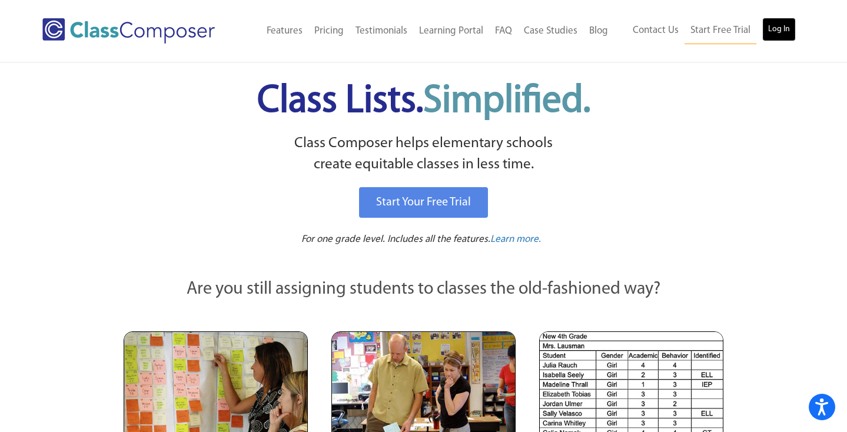
click at [778, 31] on link "Log In" at bounding box center [779, 30] width 34 height 24
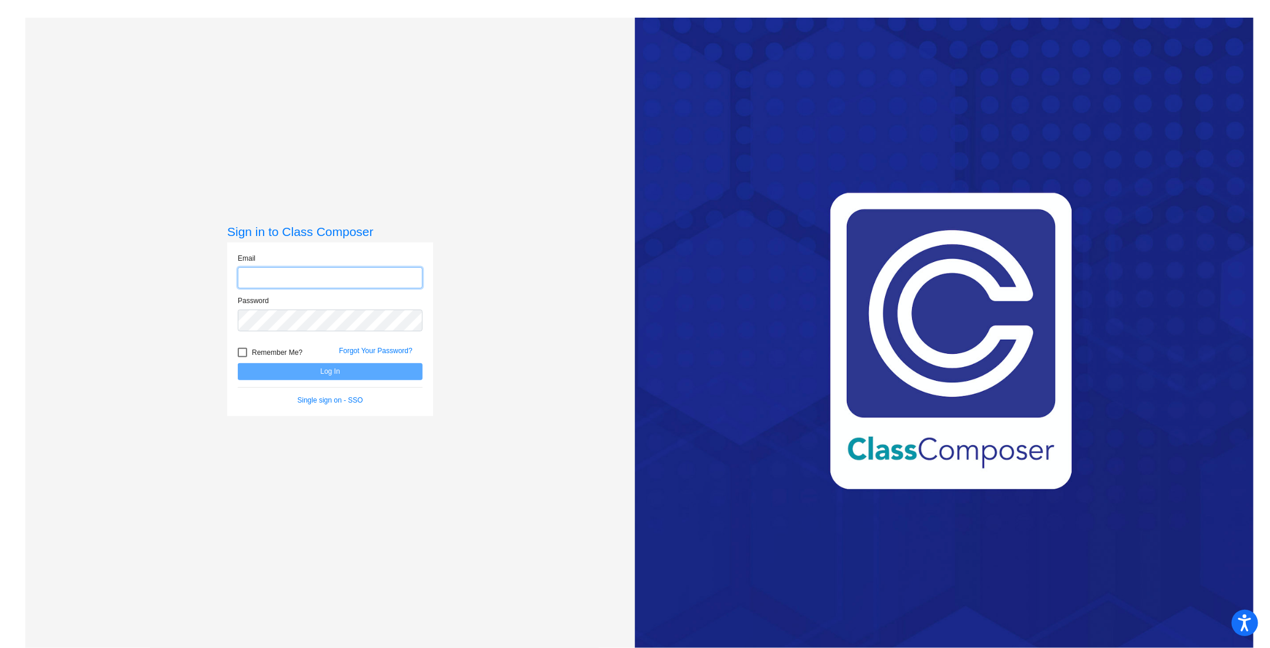
type input "[EMAIL_ADDRESS][DOMAIN_NAME]"
click at [333, 370] on button "Log In" at bounding box center [330, 371] width 185 height 17
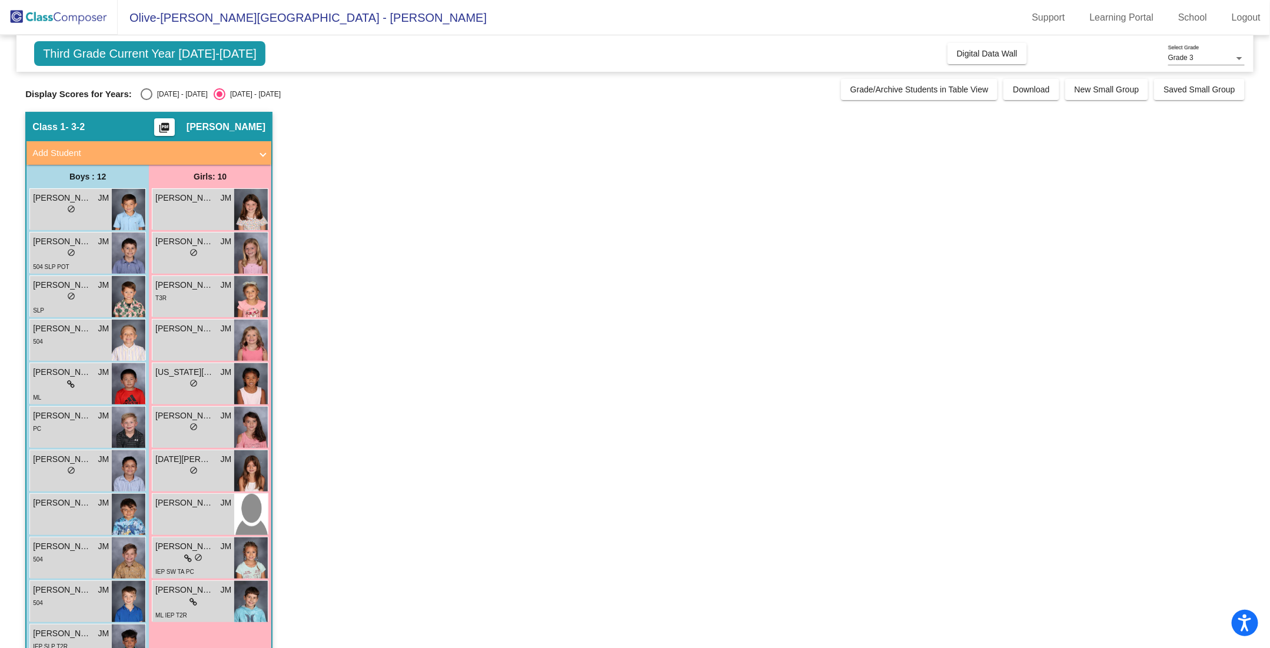
click at [108, 123] on div "Class 1 - 3-2 picture_as_pdf Jamie Molnar" at bounding box center [148, 127] width 245 height 28
click at [1025, 87] on span "Download" at bounding box center [1031, 89] width 36 height 9
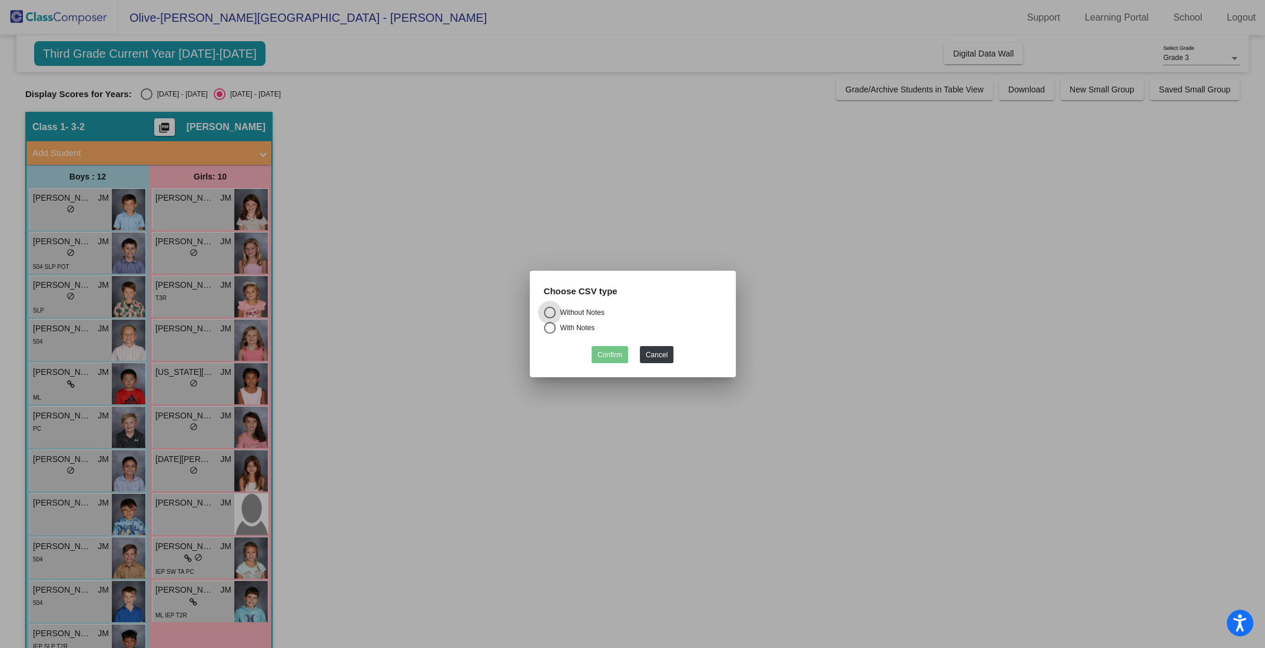
click at [549, 329] on div "Select an option" at bounding box center [550, 328] width 12 height 12
click at [549, 334] on input "With Notes" at bounding box center [549, 334] width 1 height 1
radio input "true"
click at [605, 352] on button "Confirm" at bounding box center [610, 354] width 36 height 17
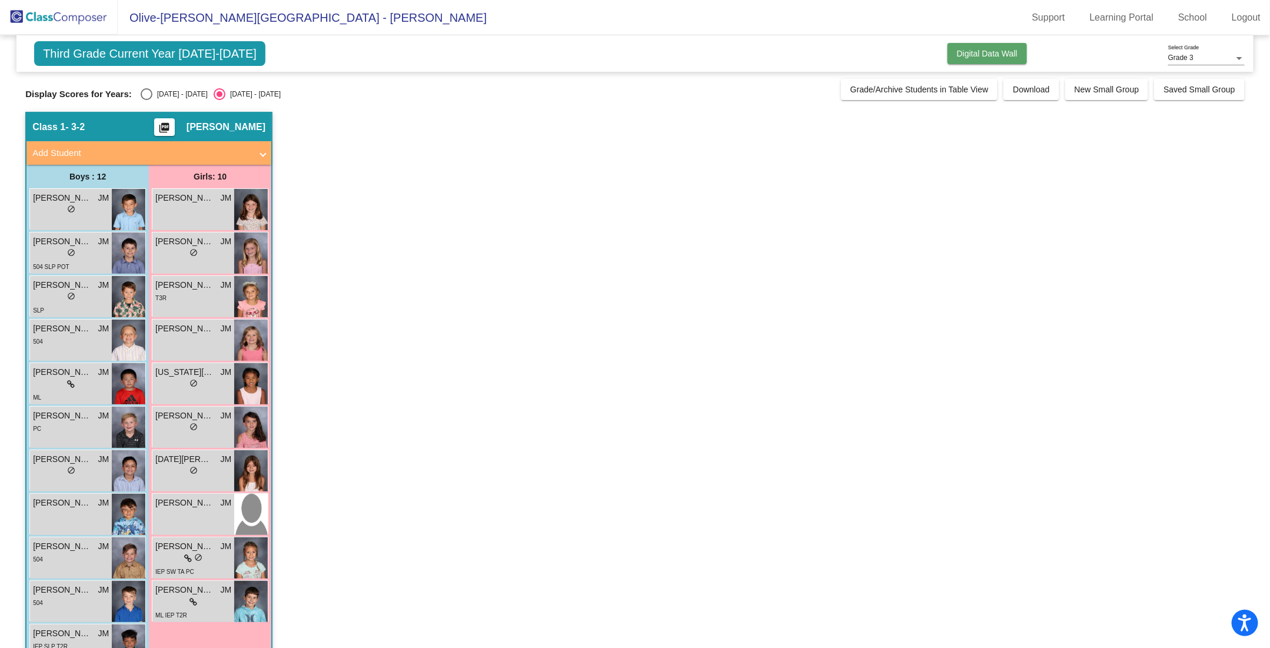
click at [980, 49] on span "Digital Data Wall" at bounding box center [987, 53] width 61 height 9
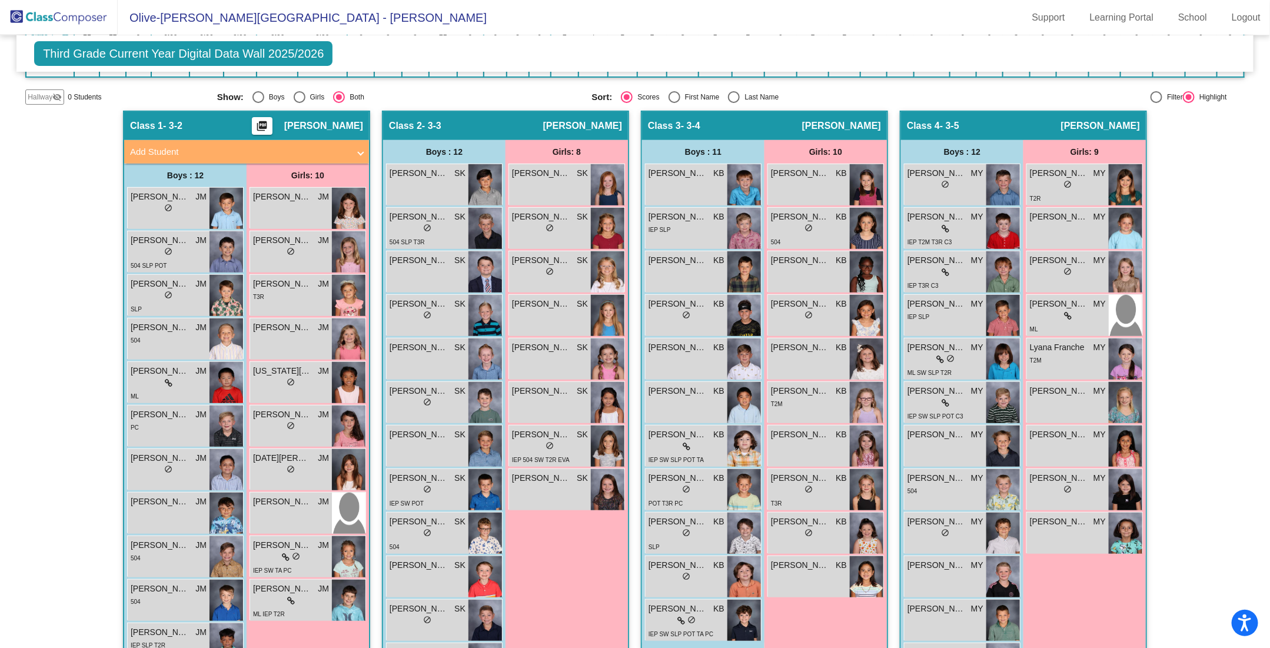
scroll to position [210, 0]
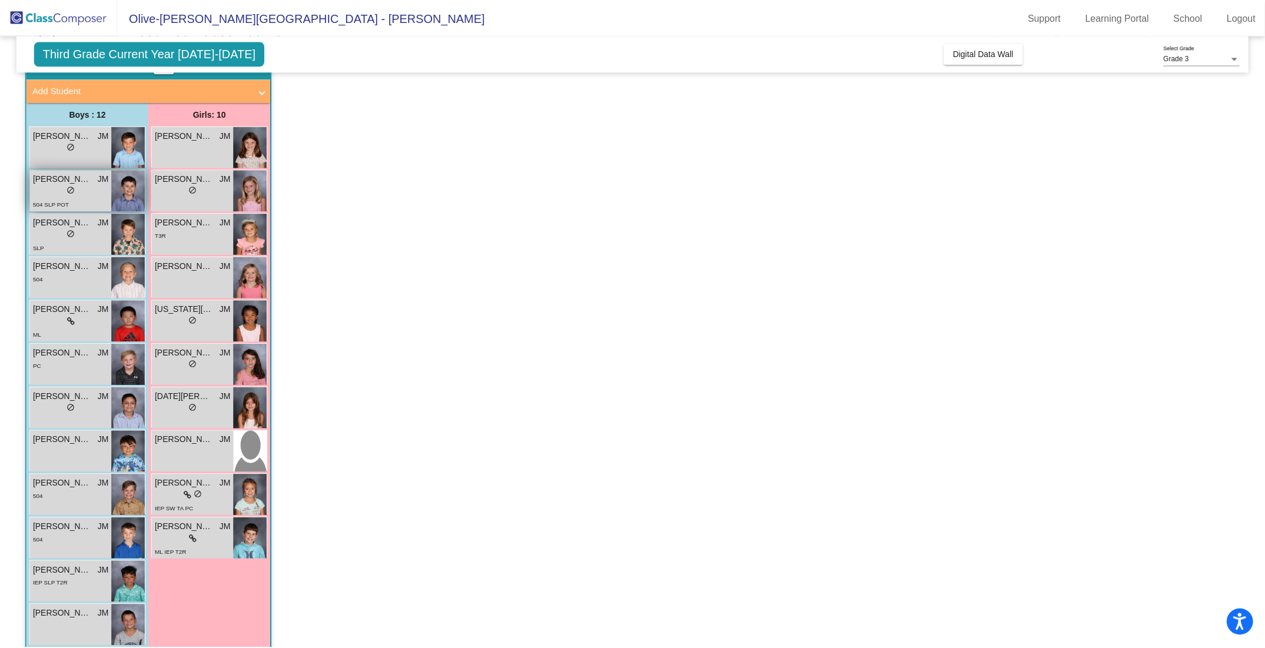
scroll to position [64, 0]
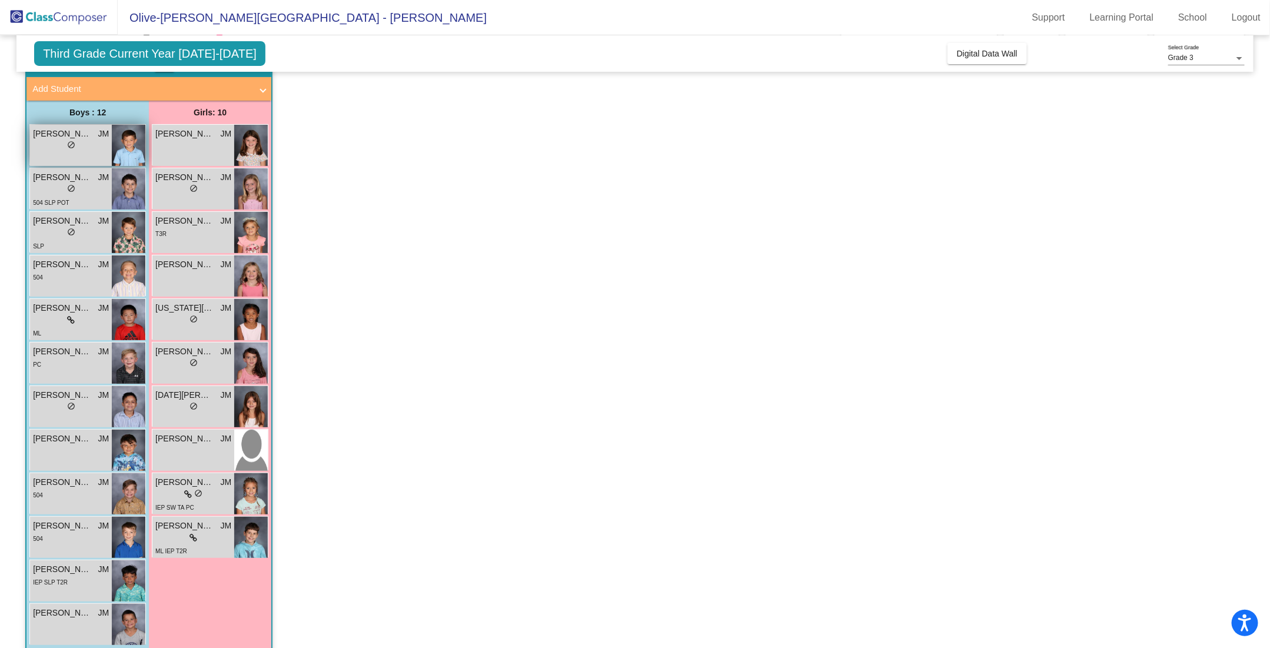
click at [67, 142] on span "do_not_disturb_alt" at bounding box center [71, 145] width 8 height 8
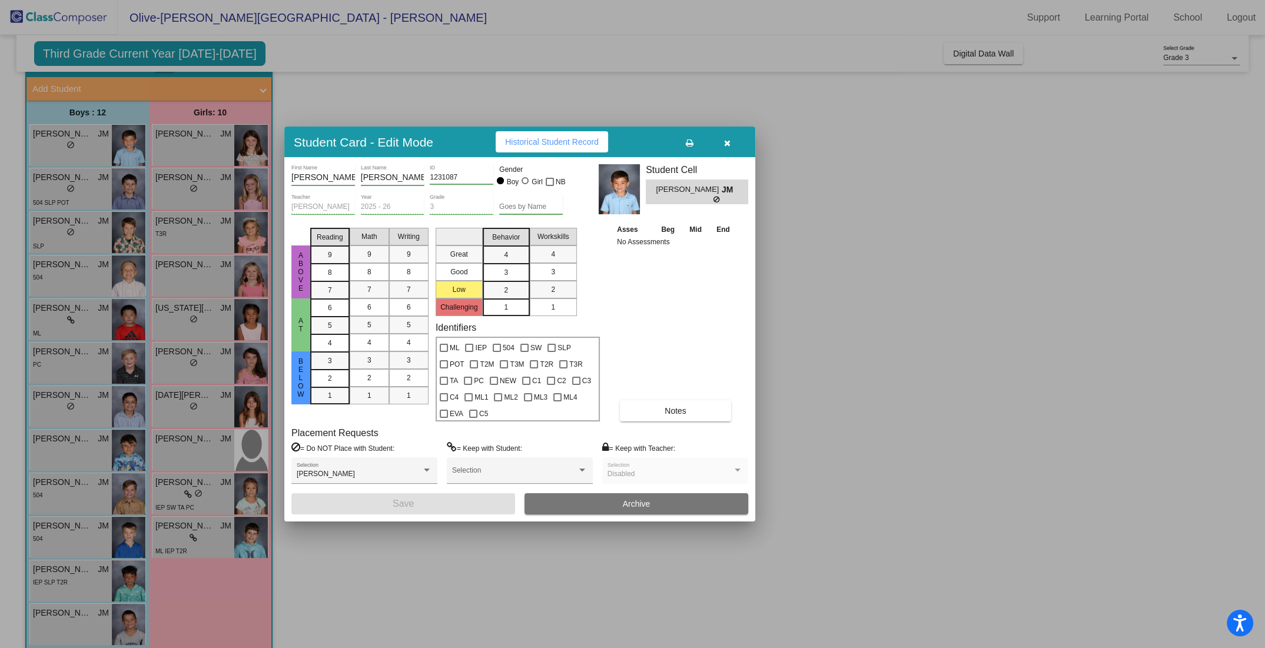
click at [728, 141] on icon "button" at bounding box center [727, 143] width 6 height 8
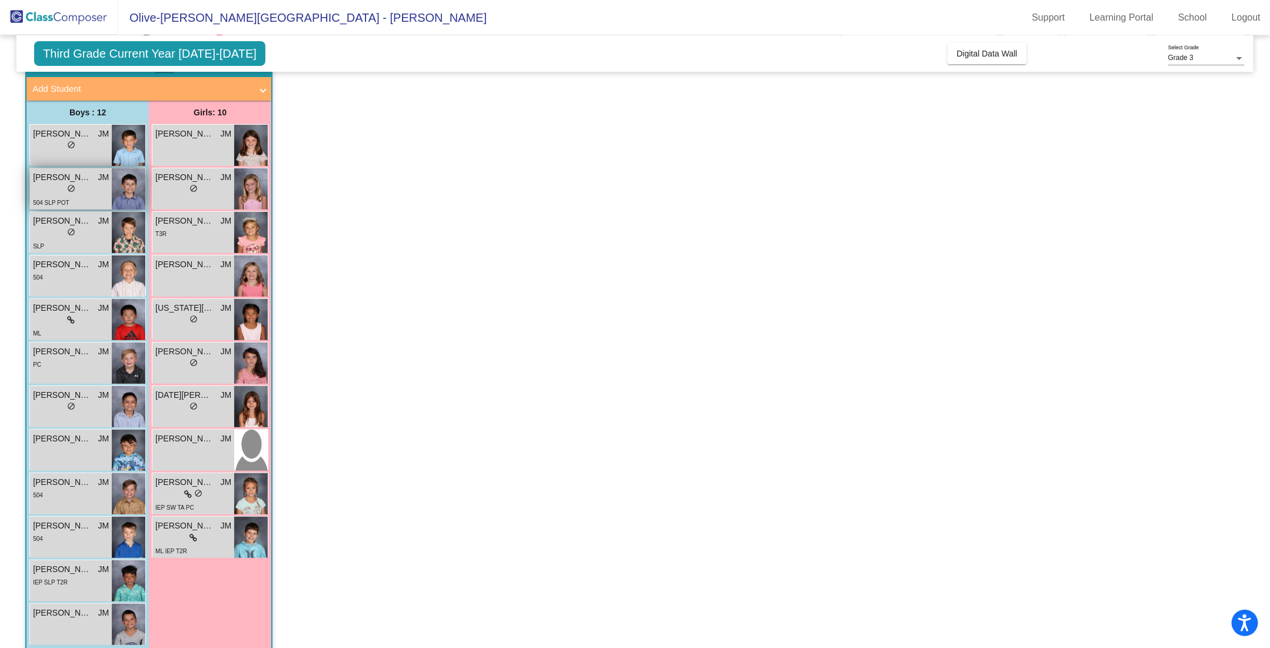
click at [56, 187] on div "lock do_not_disturb_alt" at bounding box center [71, 190] width 76 height 12
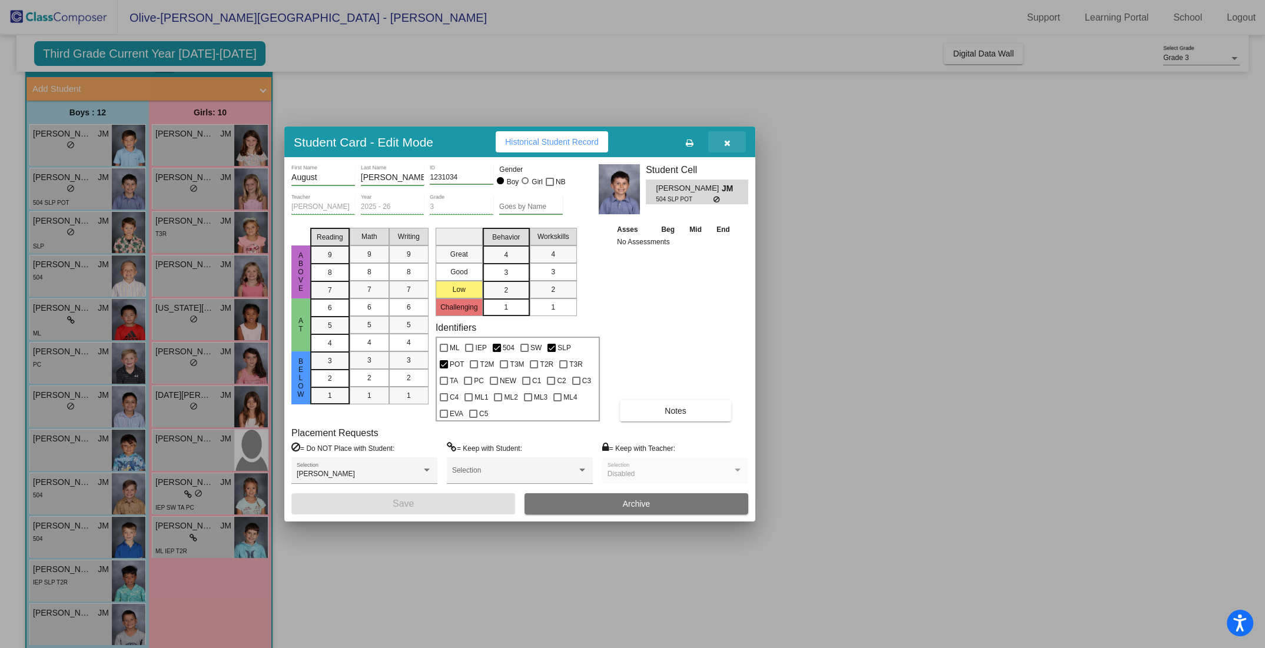
click at [731, 143] on button "button" at bounding box center [727, 141] width 38 height 21
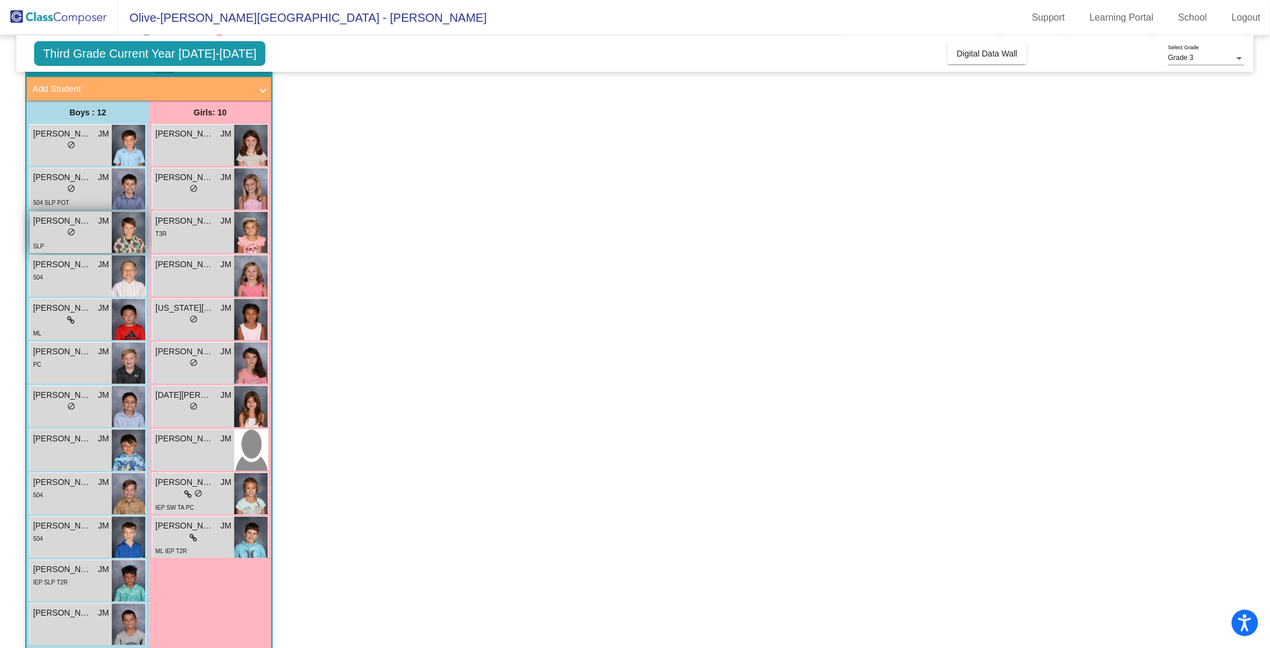
click at [56, 240] on div "SLP" at bounding box center [71, 246] width 76 height 12
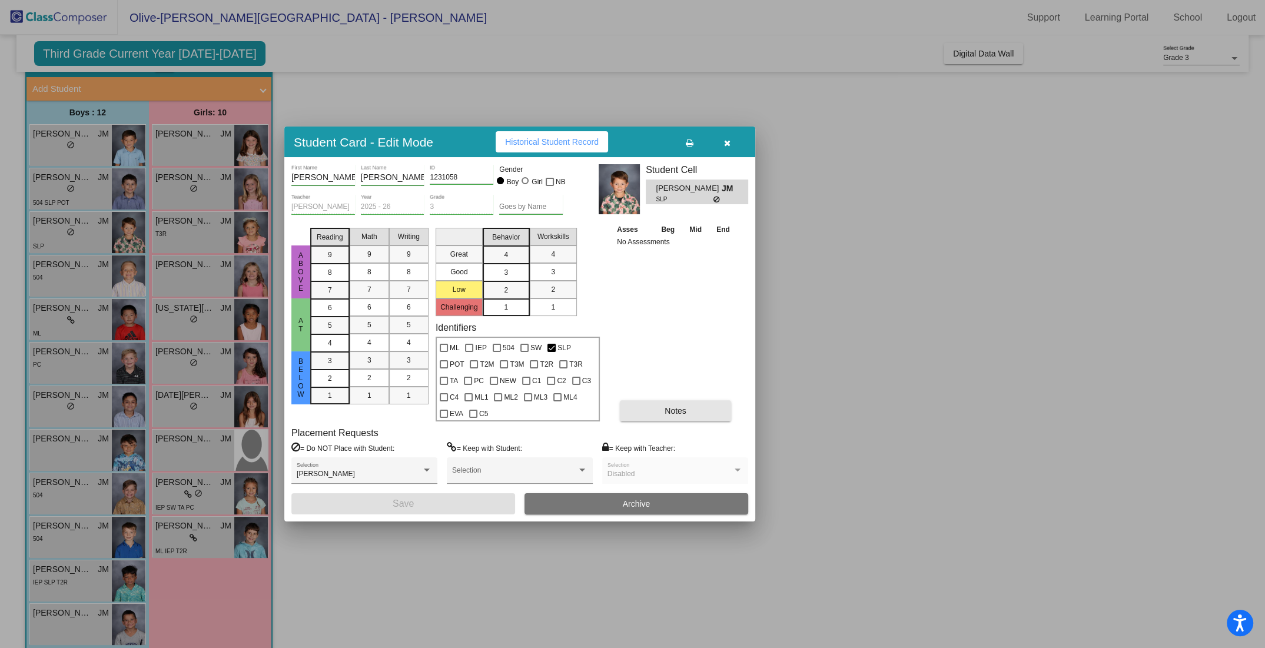
click at [679, 409] on span "Notes" at bounding box center [676, 410] width 22 height 9
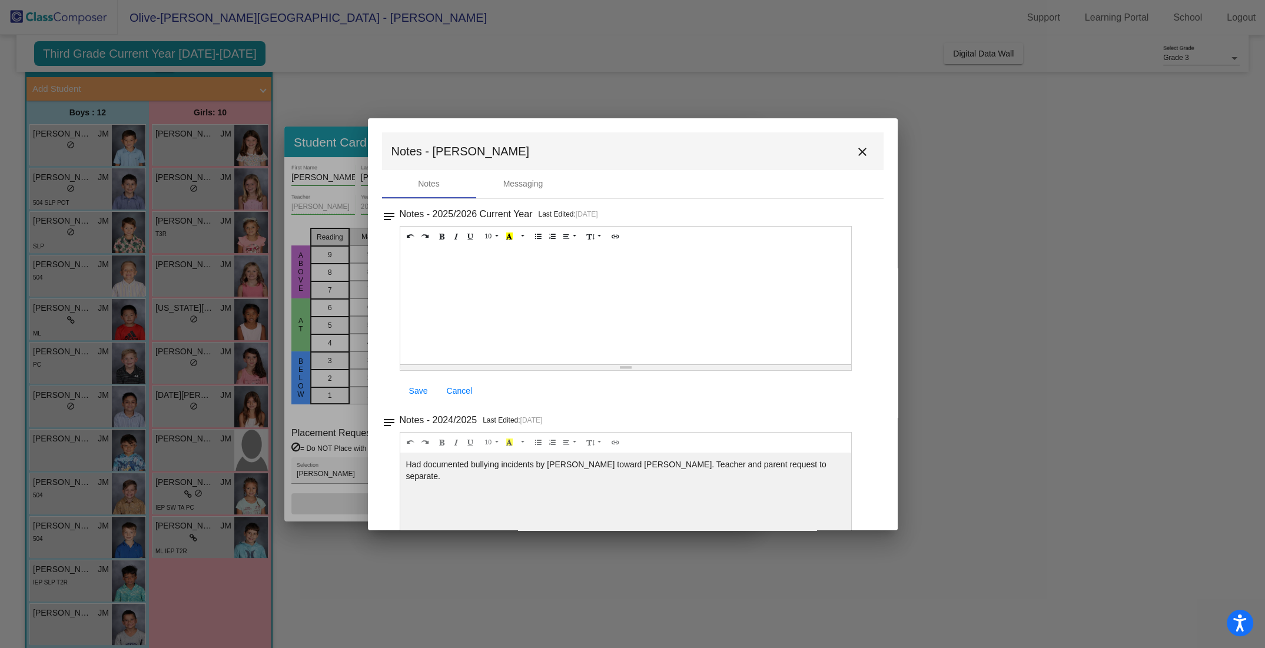
click at [855, 147] on mat-icon "close" at bounding box center [862, 152] width 14 height 14
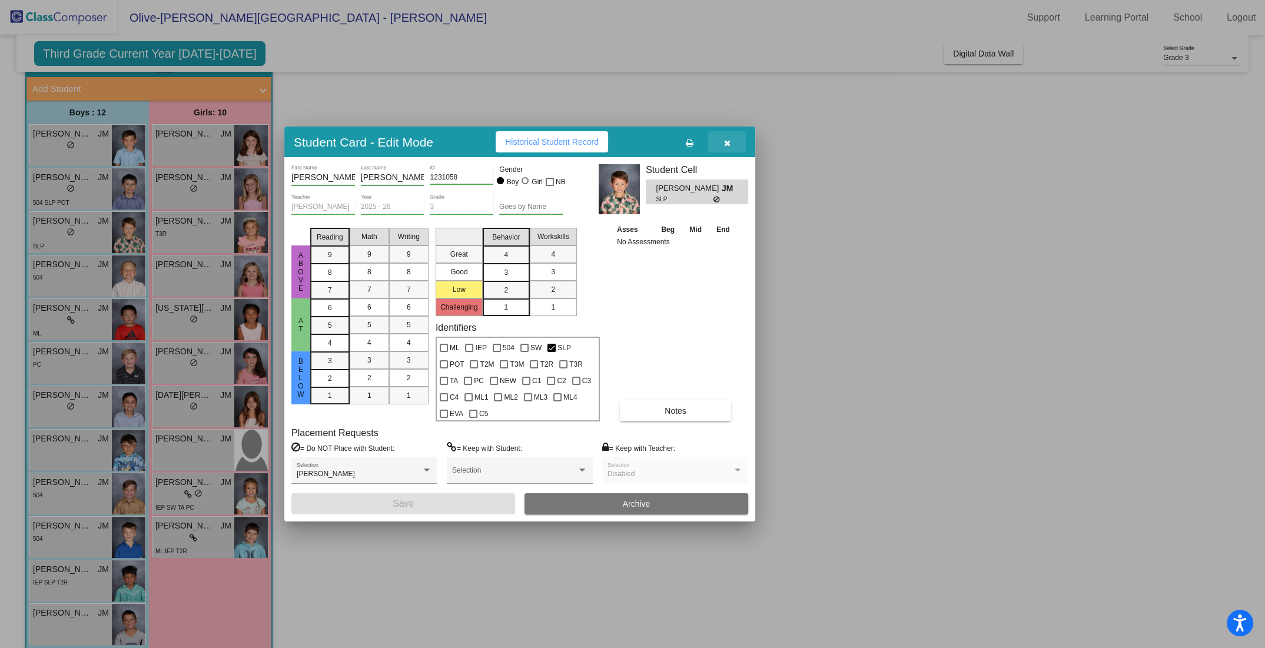
click at [729, 142] on icon "button" at bounding box center [727, 143] width 6 height 8
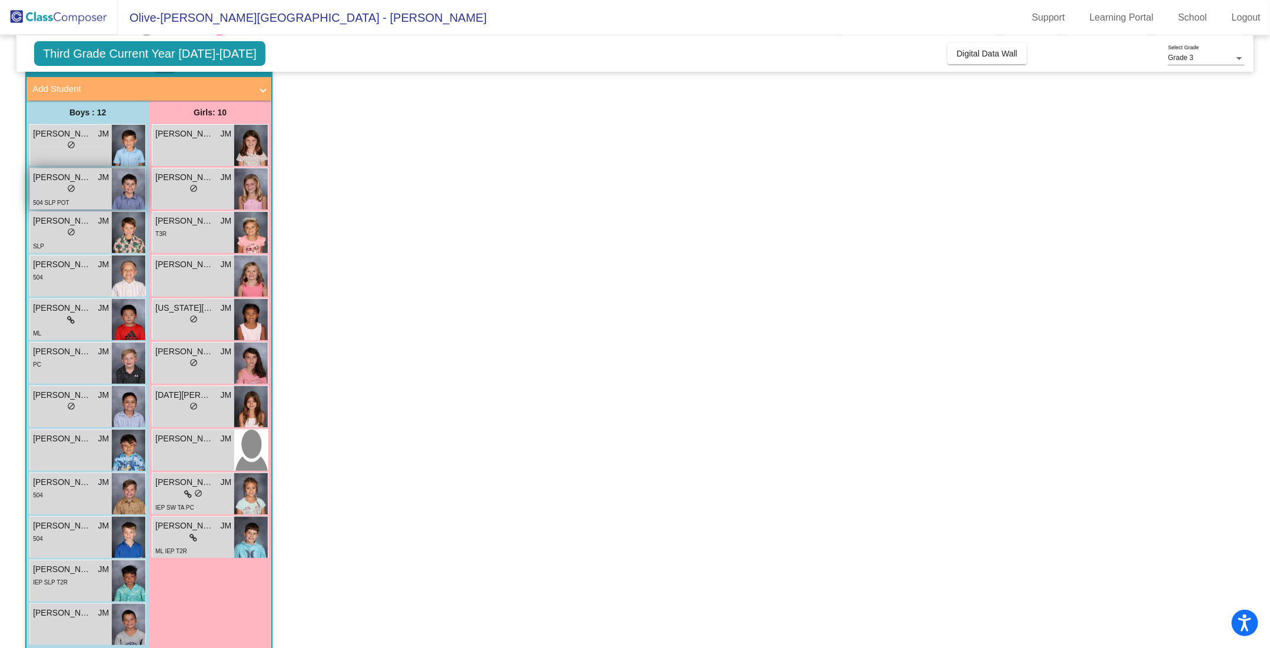
click at [58, 189] on div "lock do_not_disturb_alt" at bounding box center [71, 190] width 76 height 12
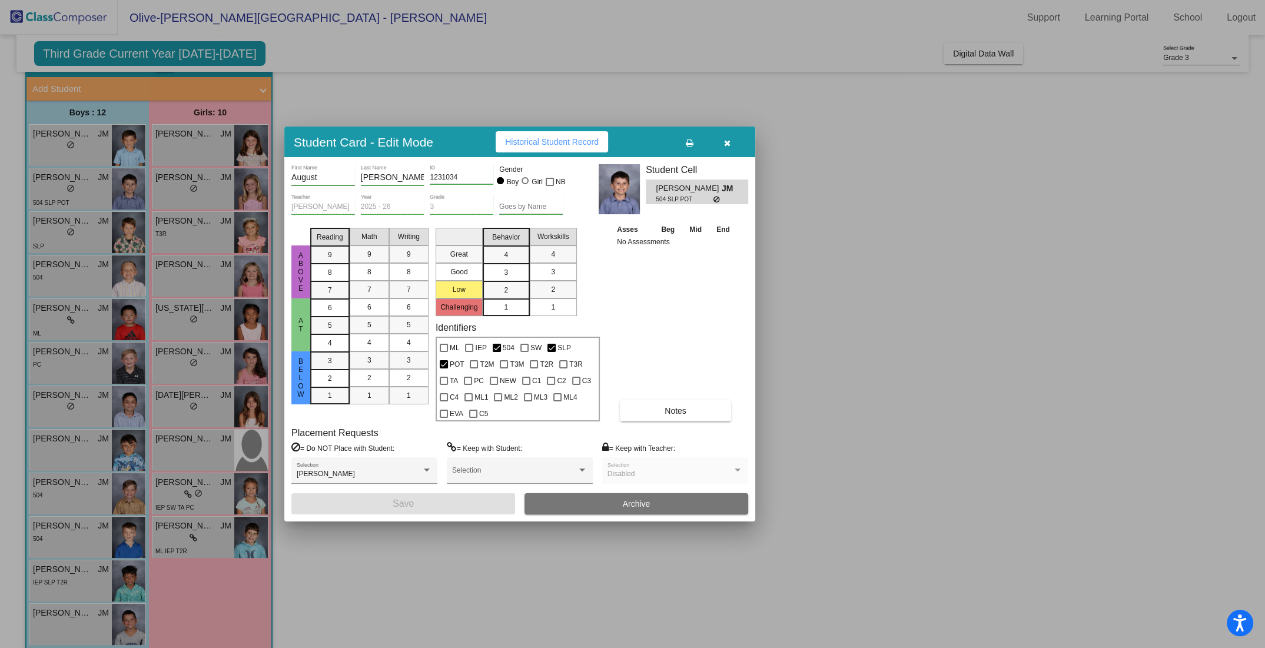
click at [696, 413] on button "Notes" at bounding box center [675, 410] width 111 height 21
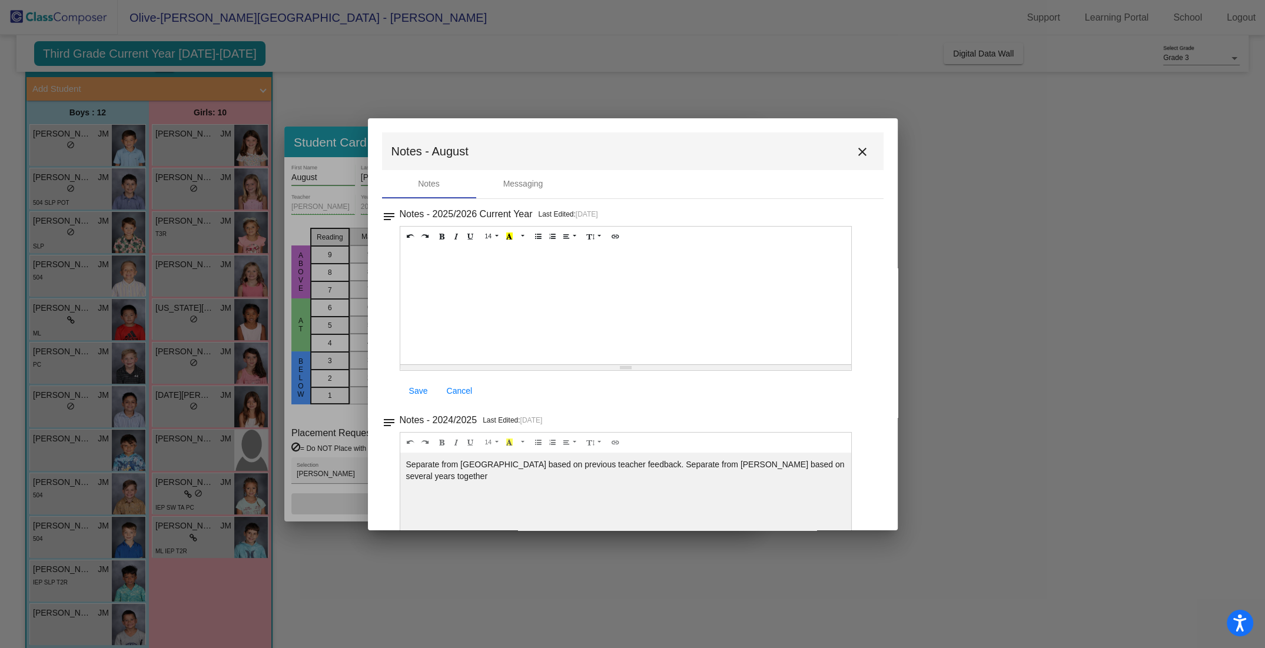
click at [855, 148] on mat-icon "close" at bounding box center [862, 152] width 14 height 14
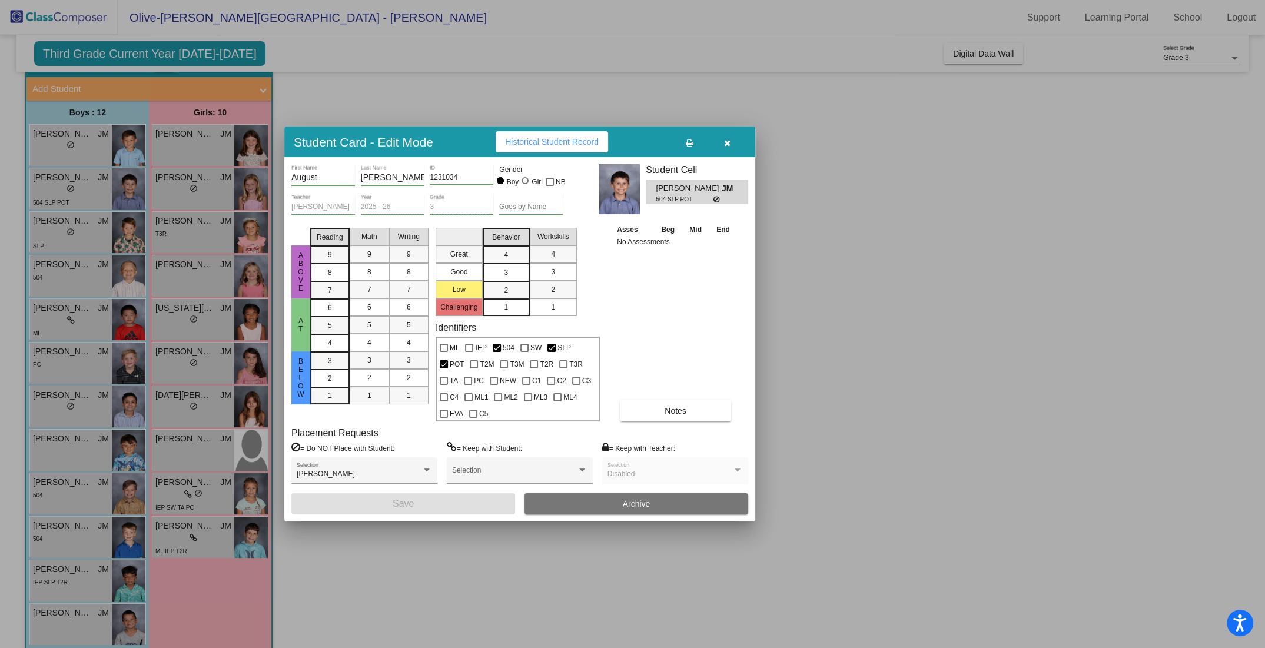
click at [731, 138] on button "button" at bounding box center [727, 141] width 38 height 21
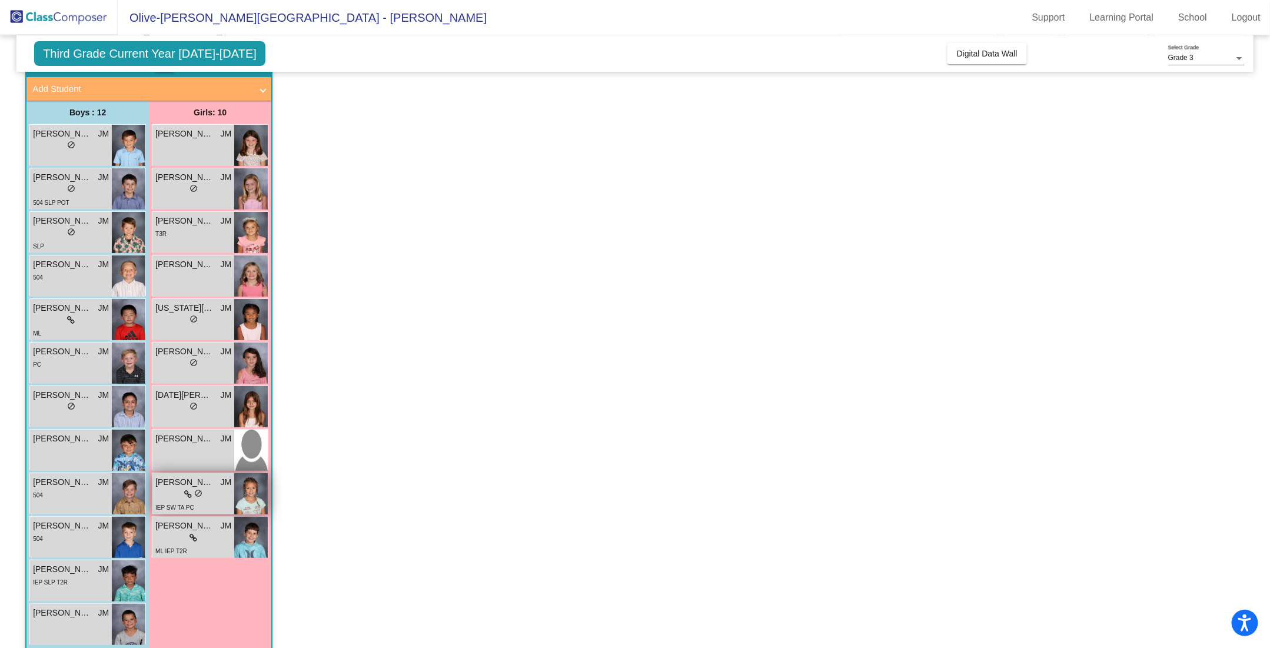
click at [214, 494] on div "lock do_not_disturb_alt" at bounding box center [193, 495] width 76 height 12
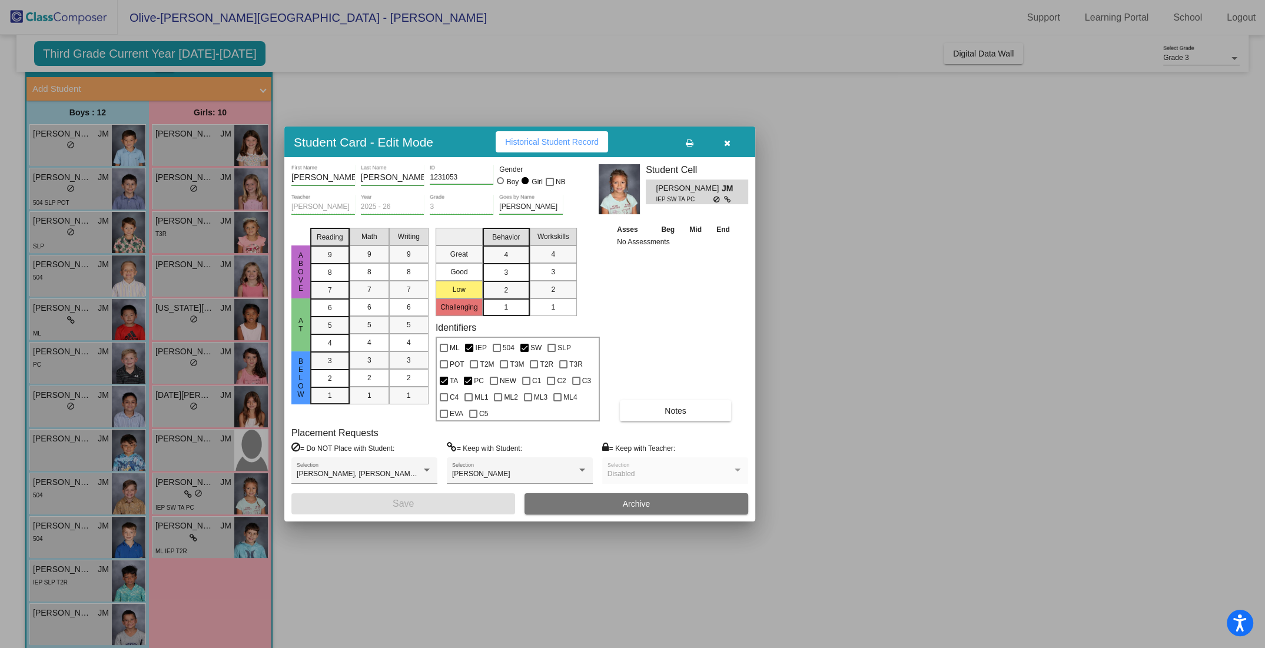
click at [666, 407] on span "Notes" at bounding box center [676, 410] width 22 height 9
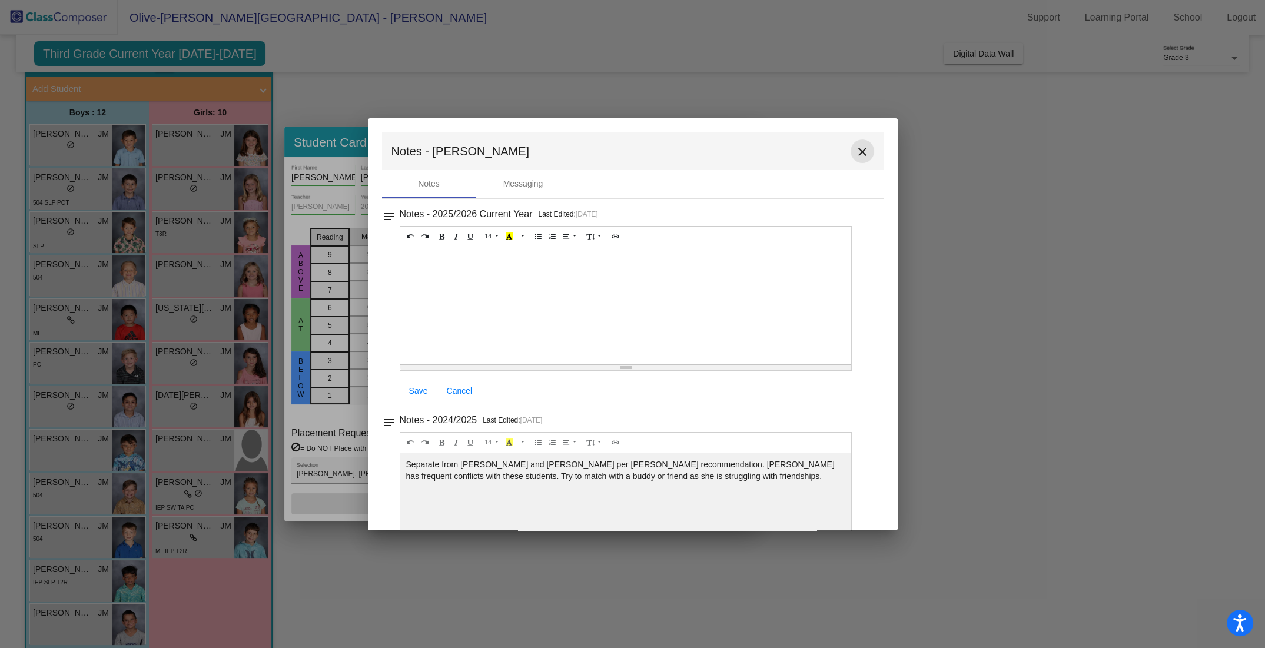
click at [855, 150] on mat-icon "close" at bounding box center [862, 152] width 14 height 14
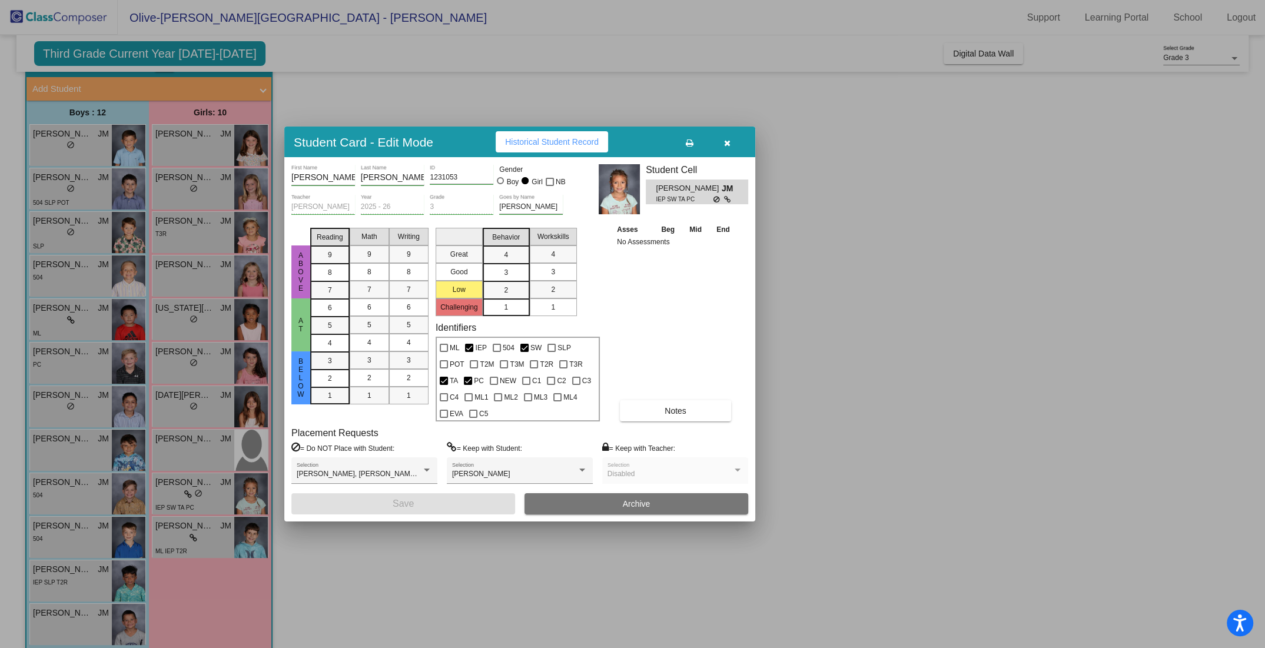
click at [723, 141] on button "button" at bounding box center [727, 141] width 38 height 21
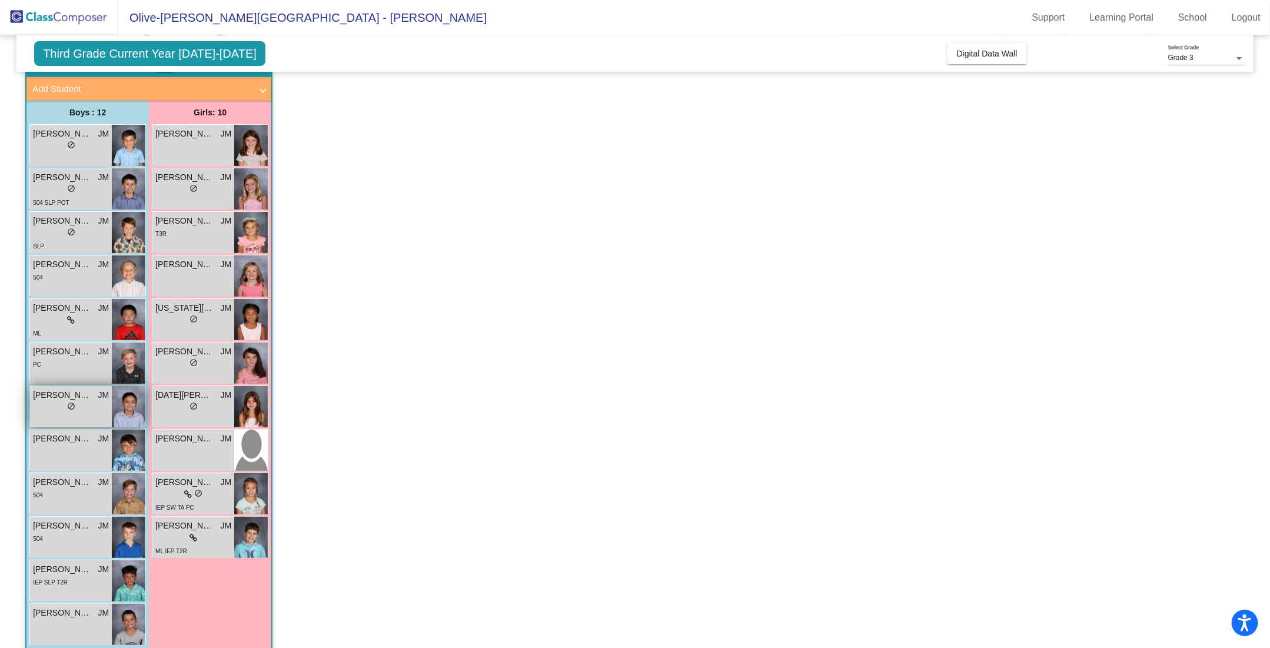
click at [51, 411] on div "lock do_not_disturb_alt" at bounding box center [71, 407] width 76 height 12
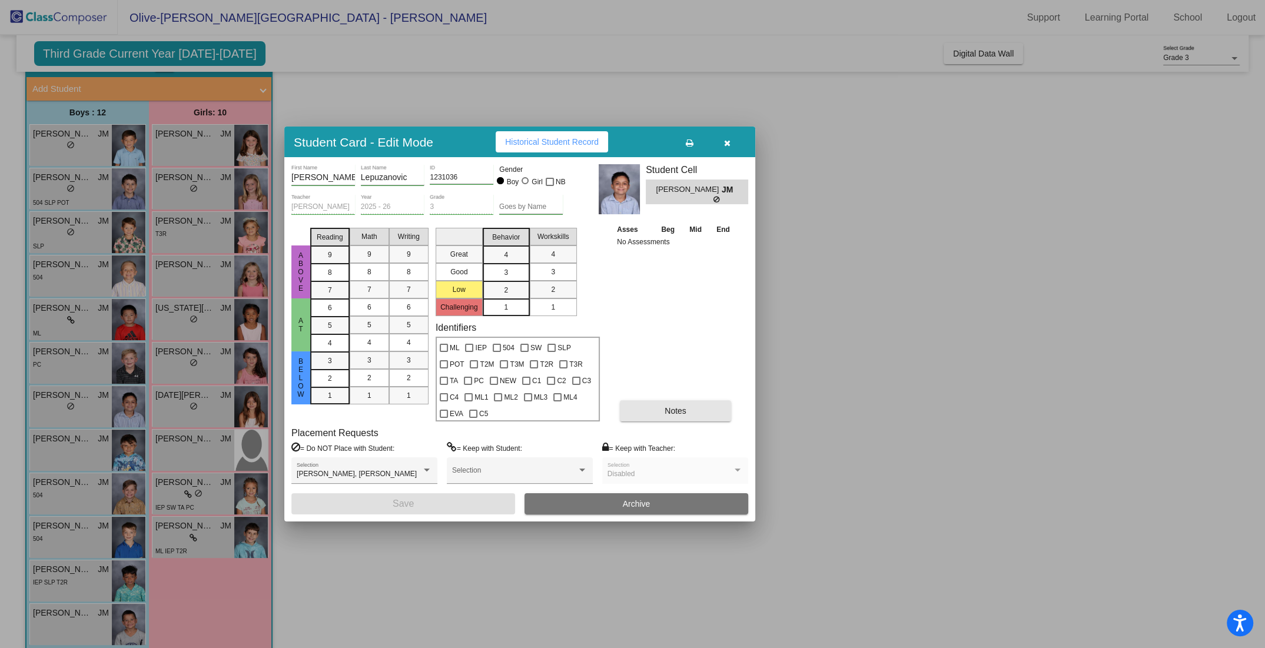
click at [682, 407] on span "Notes" at bounding box center [676, 410] width 22 height 9
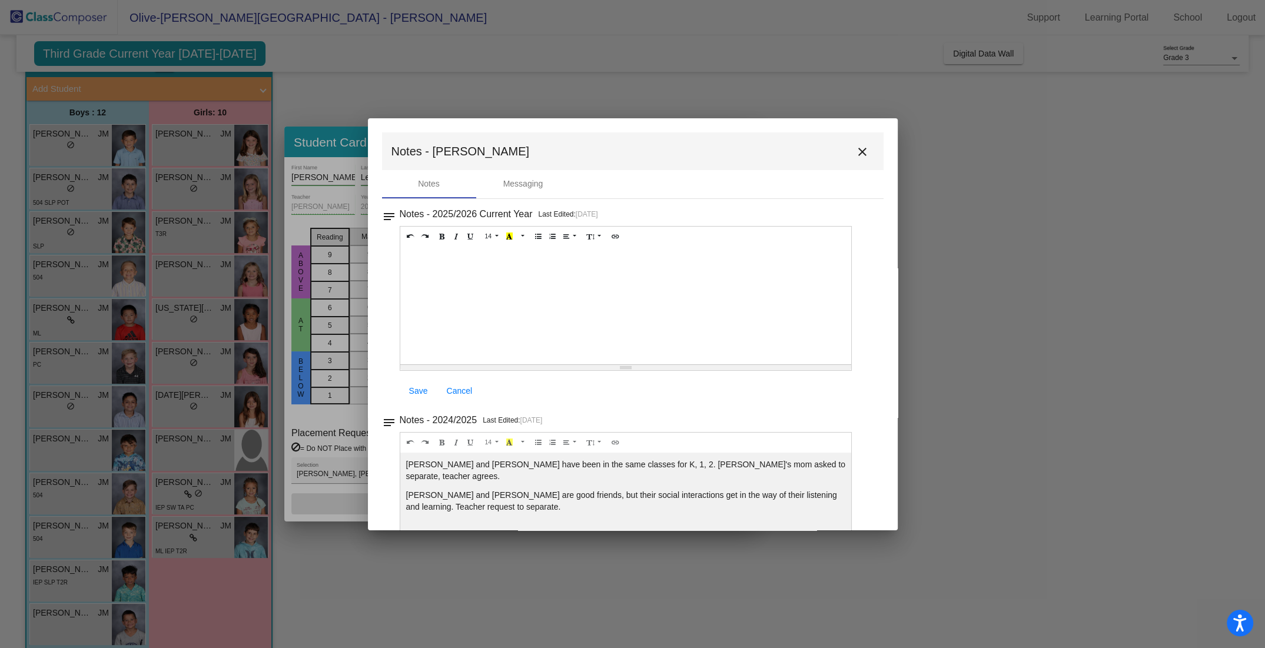
click at [857, 150] on mat-icon "close" at bounding box center [862, 152] width 14 height 14
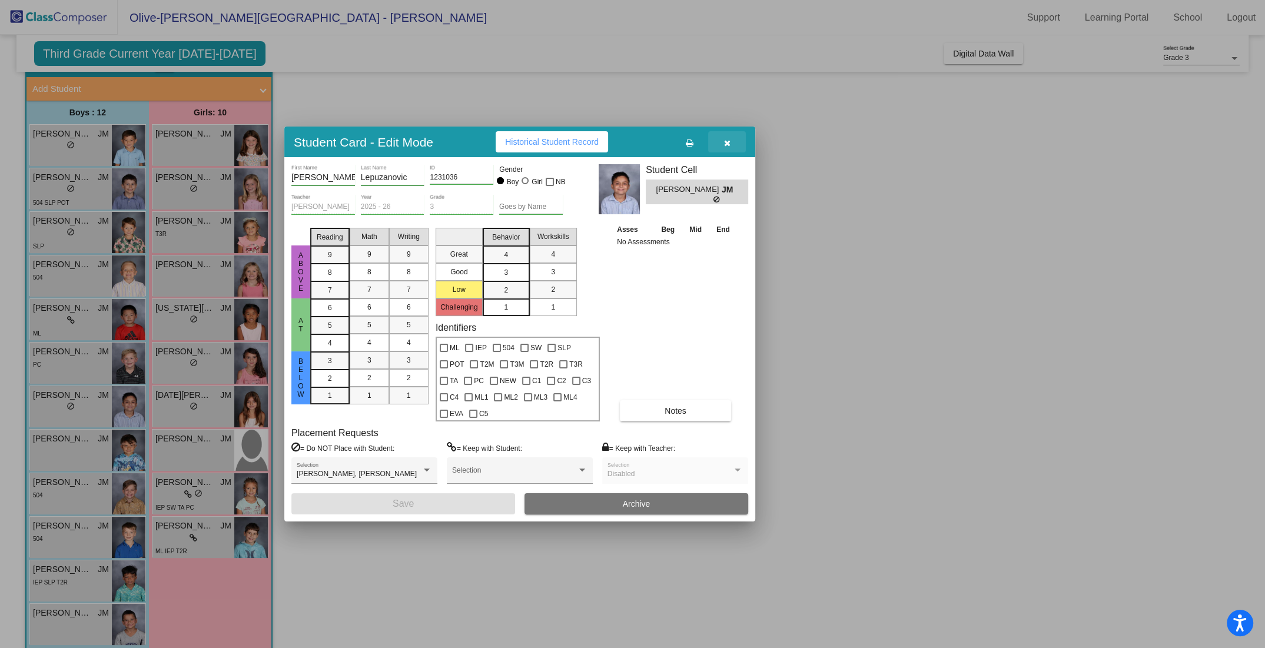
click at [726, 141] on icon "button" at bounding box center [727, 143] width 6 height 8
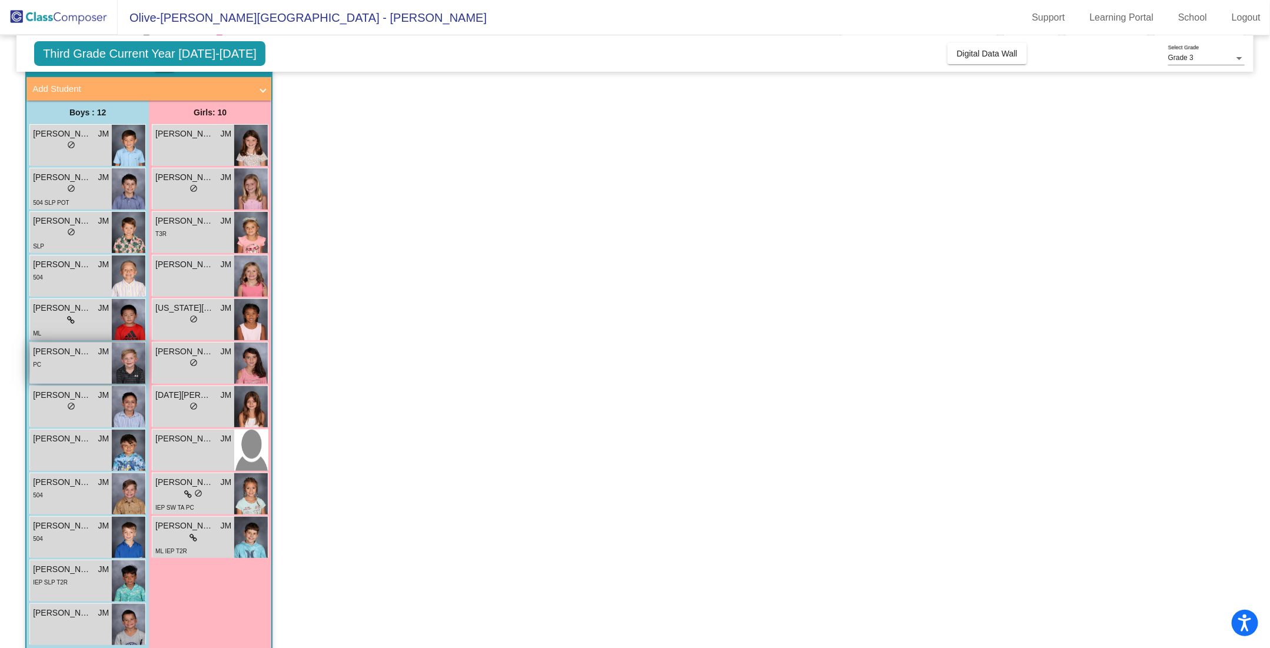
click at [73, 372] on div "John Jay Lackinger JM lock do_not_disturb_alt PC" at bounding box center [71, 363] width 82 height 41
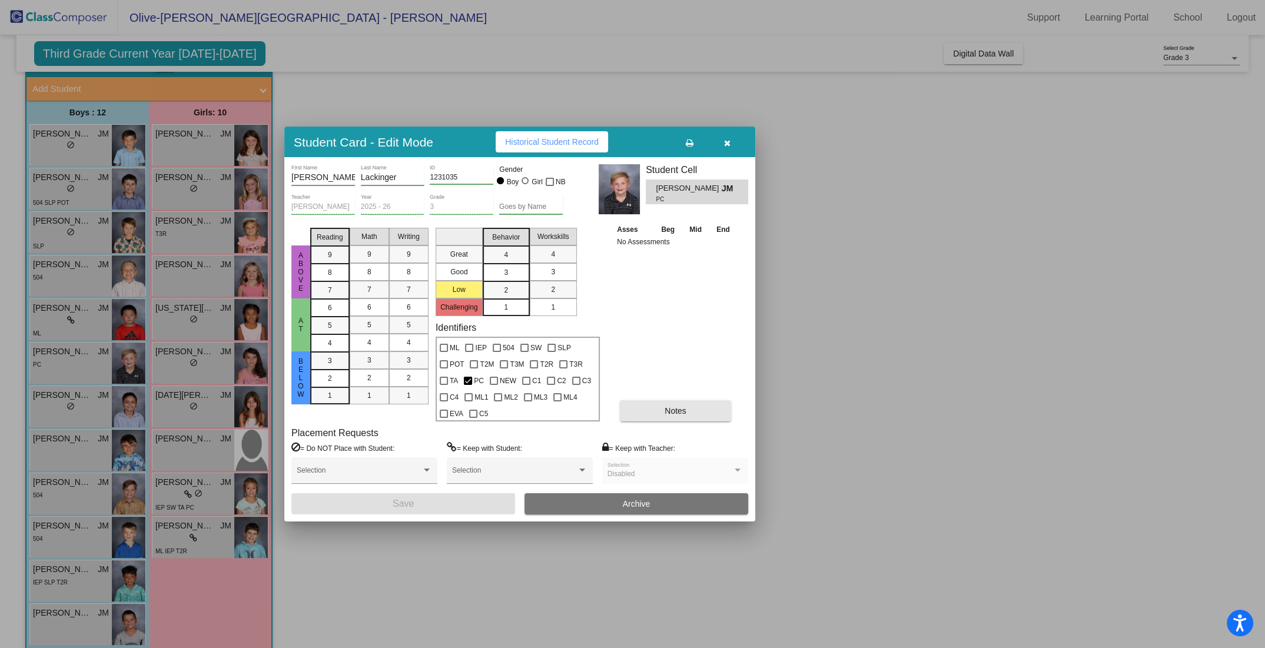
click at [673, 413] on span "Notes" at bounding box center [676, 410] width 22 height 9
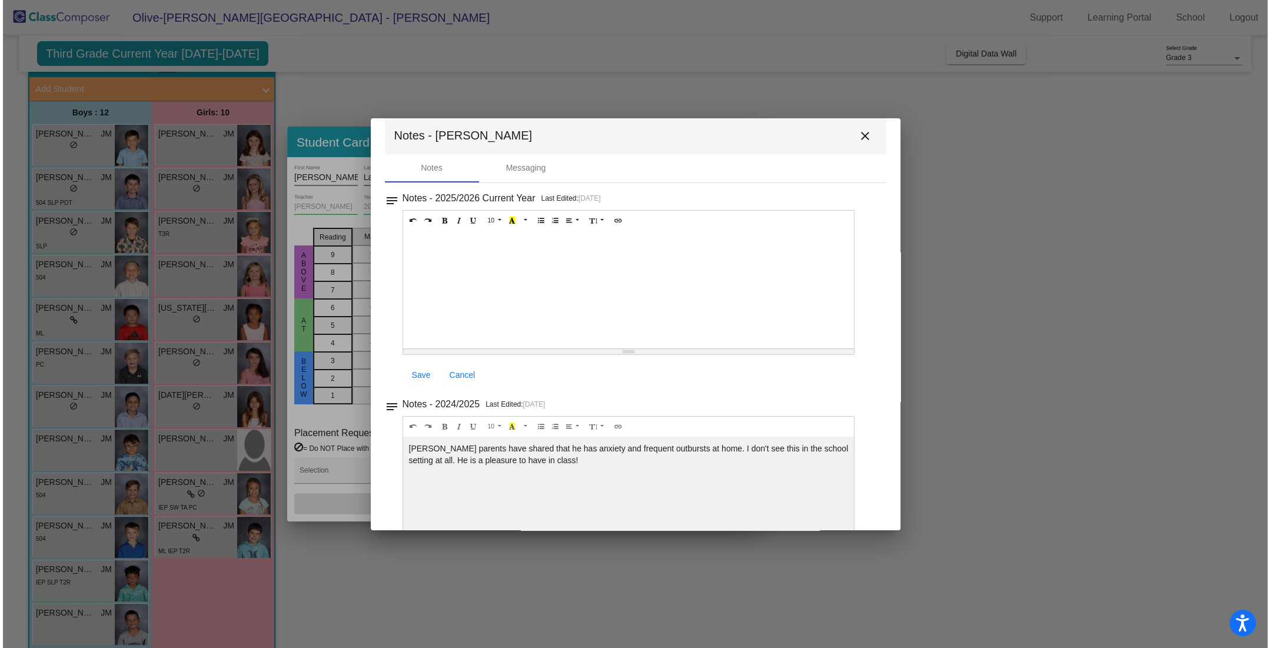
scroll to position [12, 0]
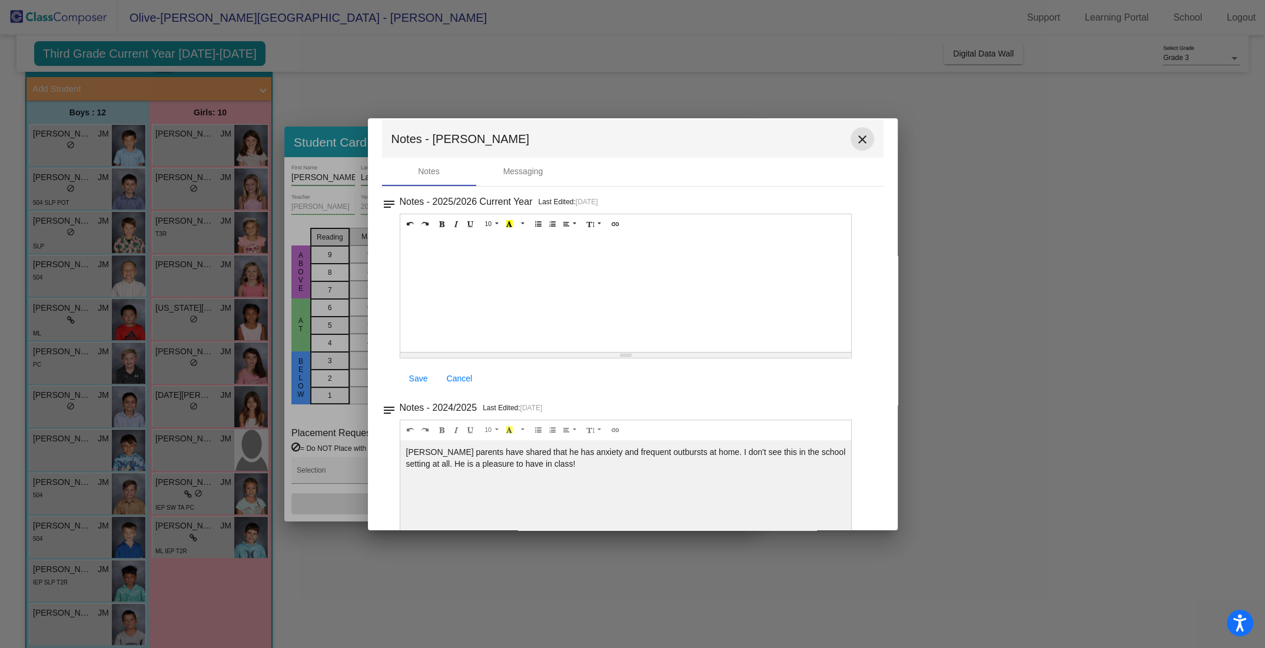
click at [856, 135] on mat-icon "close" at bounding box center [862, 139] width 14 height 14
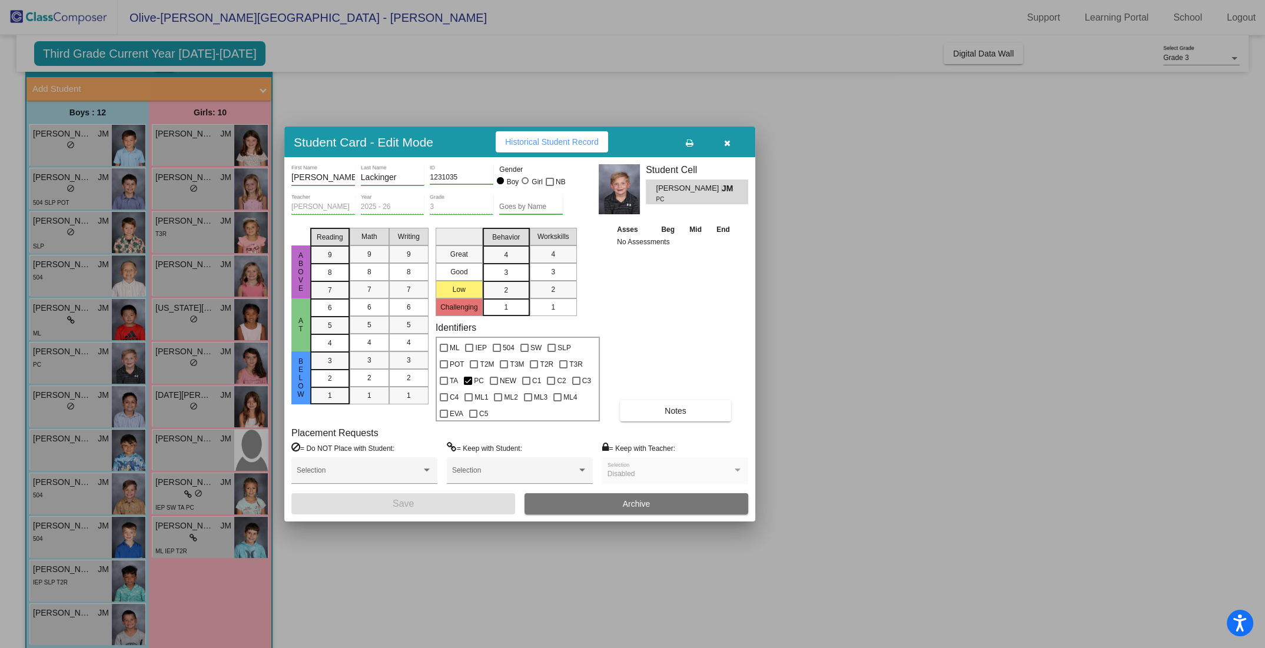
click at [722, 142] on button "button" at bounding box center [727, 141] width 38 height 21
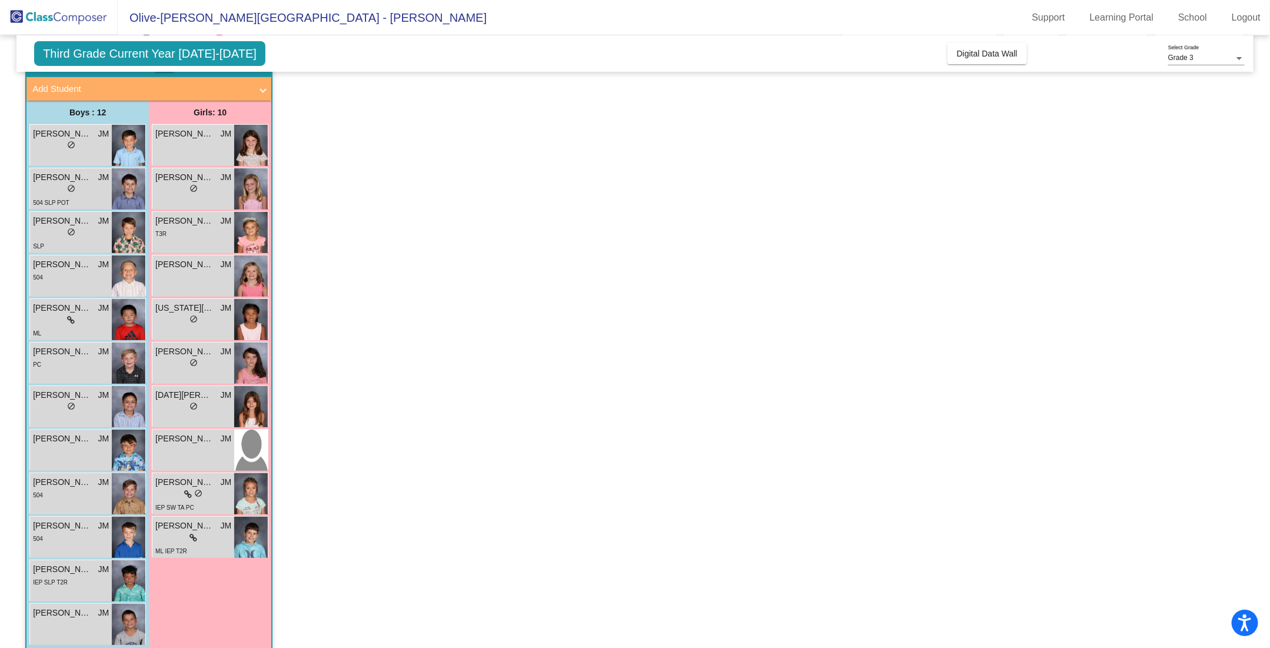
scroll to position [81, 0]
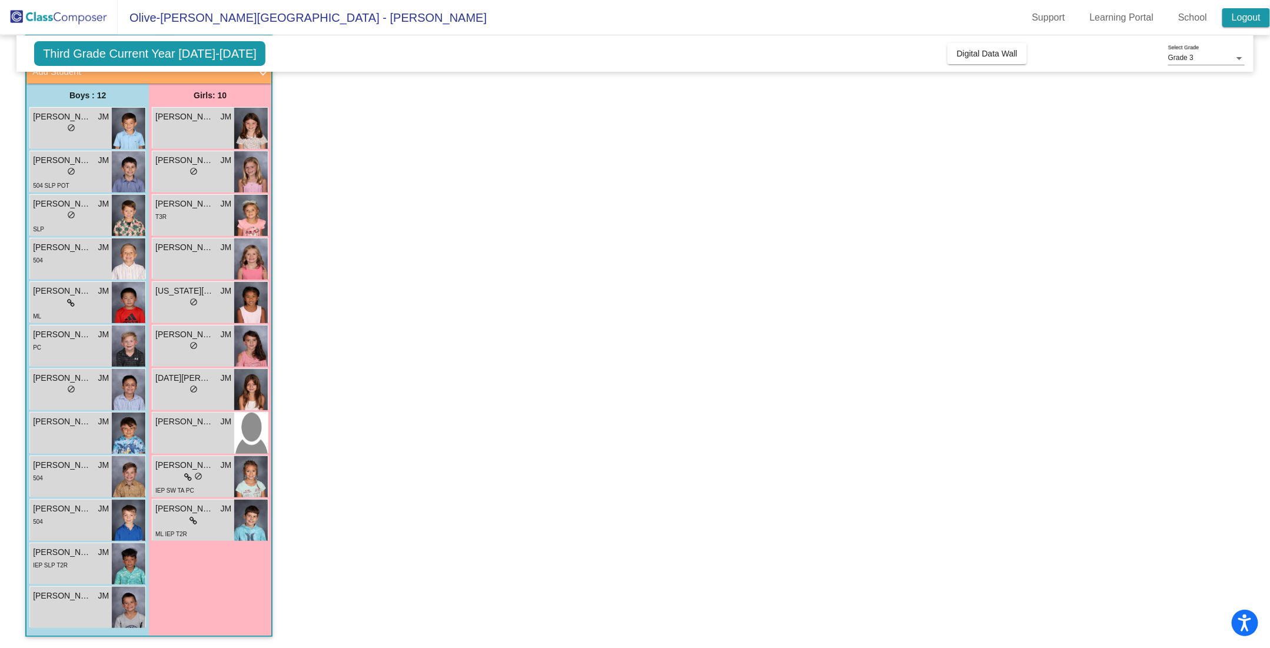
click at [1247, 13] on link "Logout" at bounding box center [1247, 17] width 48 height 19
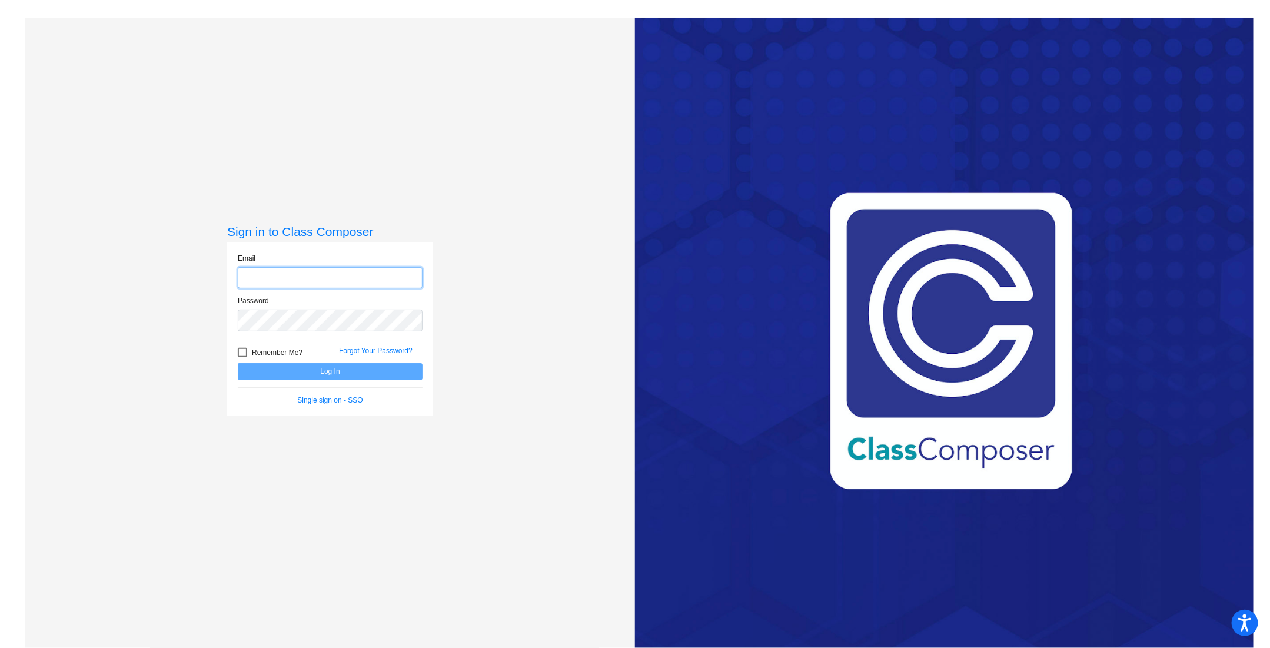
type input "jmolnar@sd25.org"
